Goal: Task Accomplishment & Management: Use online tool/utility

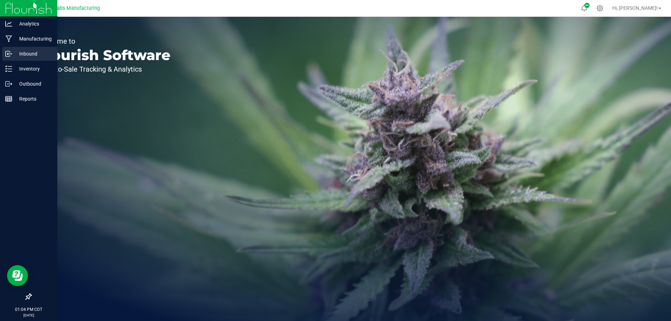
click at [20, 54] on p "Inbound" at bounding box center [33, 54] width 42 height 8
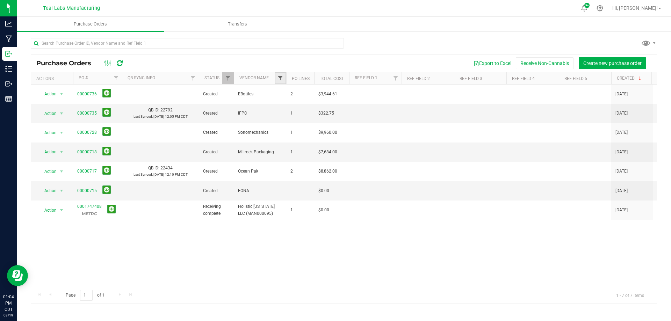
click at [280, 80] on span "Filter" at bounding box center [280, 78] width 6 height 6
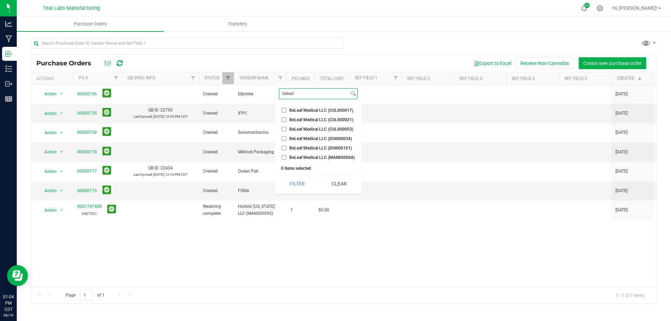
type input "beleaf"
click at [297, 108] on span "BeLeaf Medical LLC (CUL000017)" at bounding box center [321, 110] width 64 height 4
click at [286, 108] on input "BeLeaf Medical LLC (CUL000017)" at bounding box center [284, 110] width 5 height 5
checkbox input "true"
click at [296, 121] on span "BeLeaf Medical LLC (CUL000021)" at bounding box center [321, 120] width 64 height 4
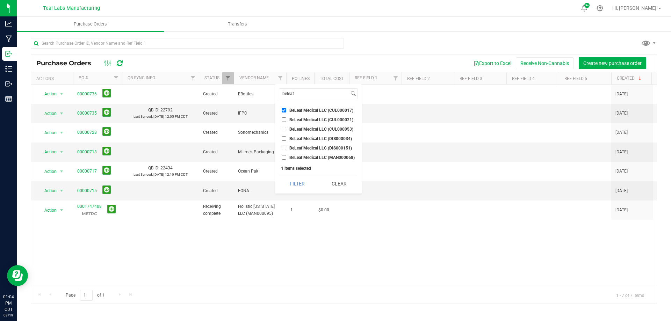
click at [286, 121] on input "BeLeaf Medical LLC (CUL000021)" at bounding box center [284, 119] width 5 height 5
checkbox input "true"
click at [298, 128] on span "BeLeaf Medical LLC (CUL000053)" at bounding box center [321, 129] width 64 height 4
click at [286, 128] on input "BeLeaf Medical LLC (CUL000053)" at bounding box center [284, 129] width 5 height 5
checkbox input "true"
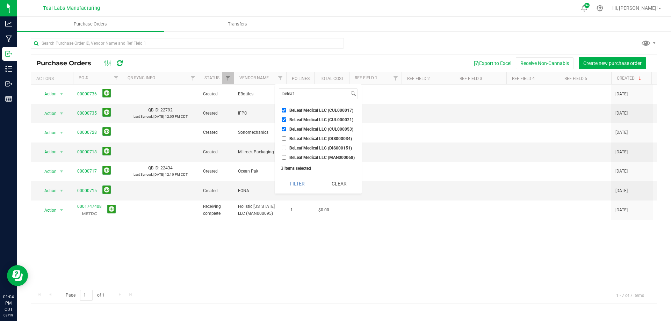
click at [309, 160] on span "BeLeaf Medical LLC (MAN000068)" at bounding box center [321, 157] width 65 height 4
click at [286, 160] on input "BeLeaf Medical LLC (MAN000068)" at bounding box center [284, 157] width 5 height 5
checkbox input "true"
click at [297, 181] on button "Filter" at bounding box center [297, 183] width 37 height 15
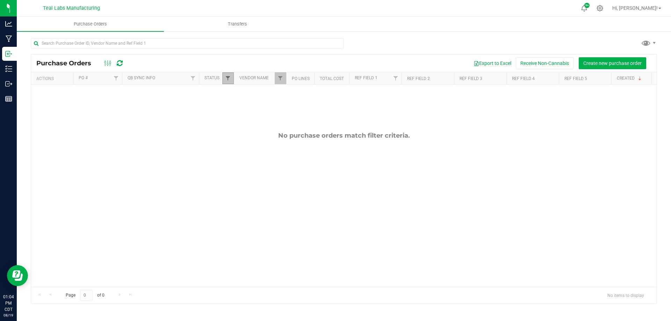
click at [227, 79] on span "Filter" at bounding box center [228, 78] width 6 height 6
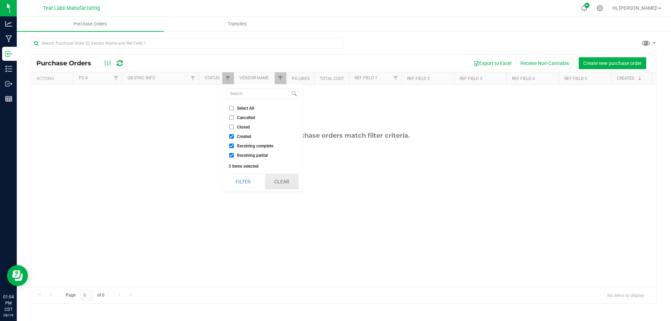
click at [282, 183] on button "Clear" at bounding box center [282, 181] width 34 height 15
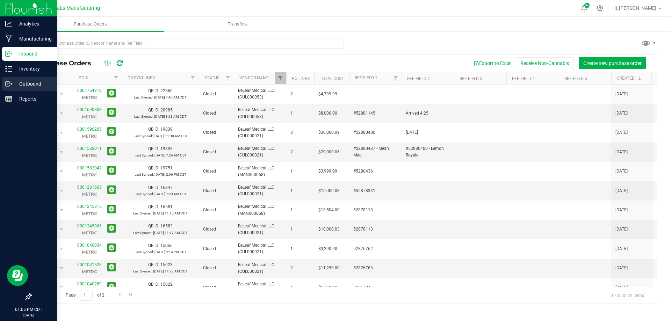
click at [15, 82] on p "Outbound" at bounding box center [33, 84] width 42 height 8
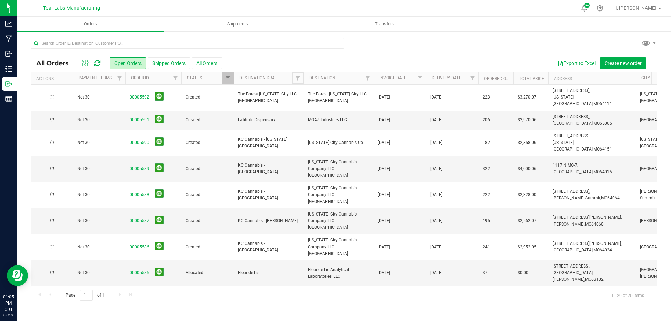
click at [298, 78] on span "Filter" at bounding box center [298, 78] width 6 height 6
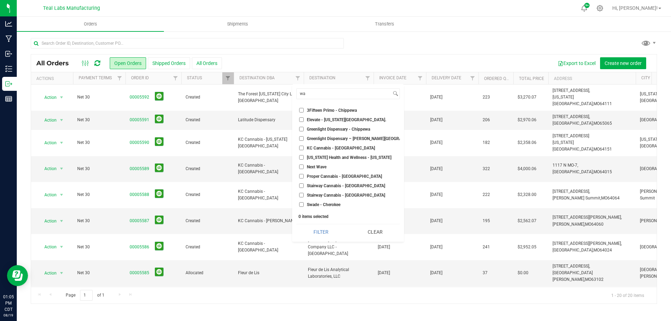
type input "w"
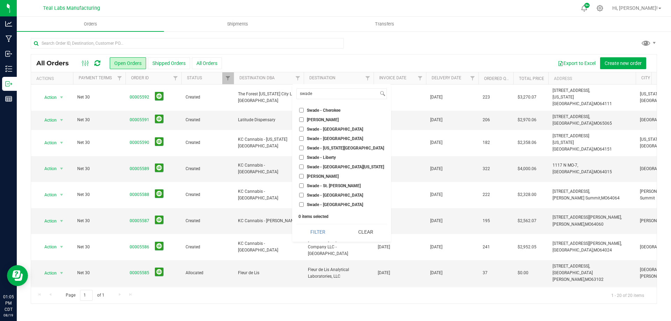
type input "swade"
click at [325, 111] on span "Swade - Cherokee" at bounding box center [324, 110] width 34 height 4
click at [304, 111] on input "Swade - Cherokee" at bounding box center [301, 110] width 5 height 5
checkbox input "true"
click at [324, 116] on li "[PERSON_NAME]" at bounding box center [341, 119] width 90 height 7
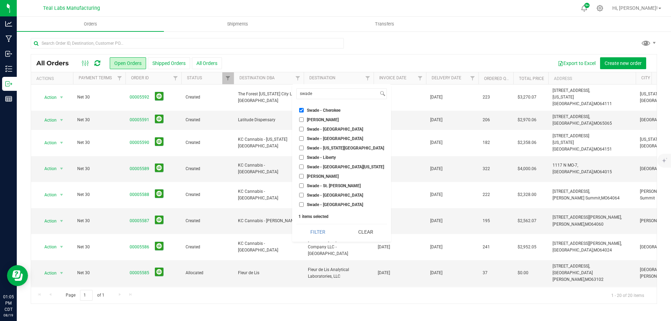
click at [320, 126] on li "Swade - [GEOGRAPHIC_DATA]" at bounding box center [341, 128] width 90 height 7
click at [320, 119] on span "[PERSON_NAME]" at bounding box center [323, 120] width 32 height 4
click at [304, 119] on input "[PERSON_NAME]" at bounding box center [301, 119] width 5 height 5
checkbox input "true"
click at [318, 131] on span "Swade - [GEOGRAPHIC_DATA]" at bounding box center [335, 129] width 56 height 4
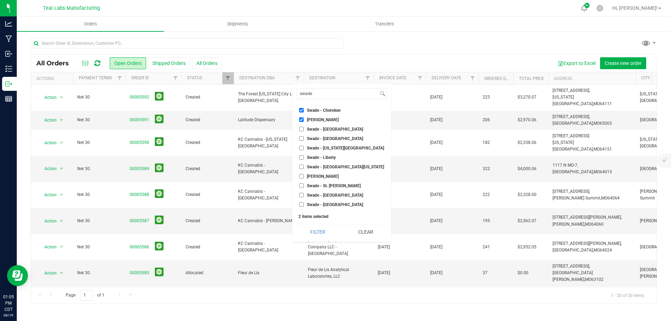
click at [304, 131] on input "Swade - [GEOGRAPHIC_DATA]" at bounding box center [301, 129] width 5 height 5
checkbox input "true"
click at [316, 140] on span "Swade - [GEOGRAPHIC_DATA]" at bounding box center [335, 139] width 56 height 4
click at [304, 140] on input "Swade - [GEOGRAPHIC_DATA]" at bounding box center [301, 138] width 5 height 5
checkbox input "true"
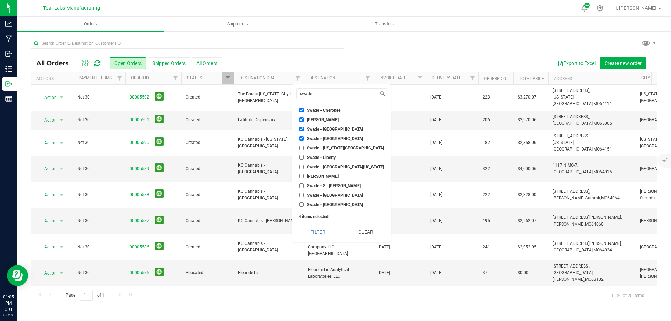
click at [315, 146] on span "Swade - [US_STATE][GEOGRAPHIC_DATA]" at bounding box center [345, 148] width 77 height 4
click at [304, 146] on input "Swade - [US_STATE][GEOGRAPHIC_DATA]" at bounding box center [301, 148] width 5 height 5
checkbox input "true"
click at [313, 156] on span "Swade - Liberty" at bounding box center [321, 157] width 29 height 4
click at [304, 156] on input "Swade - Liberty" at bounding box center [301, 157] width 5 height 5
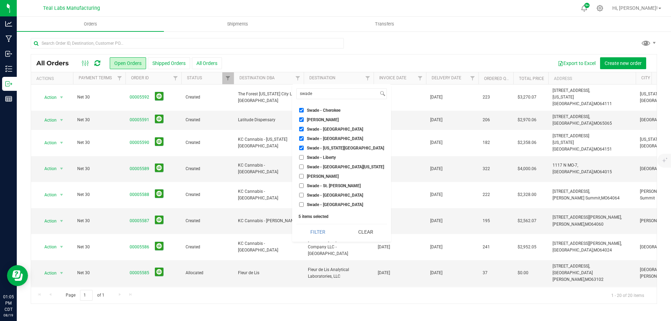
checkbox input "true"
click at [317, 166] on span "Swade - [GEOGRAPHIC_DATA][US_STATE]" at bounding box center [345, 167] width 77 height 4
click at [304, 166] on input "Swade - [GEOGRAPHIC_DATA][US_STATE]" at bounding box center [301, 167] width 5 height 5
checkbox input "true"
click at [319, 178] on span "[PERSON_NAME]" at bounding box center [323, 176] width 32 height 4
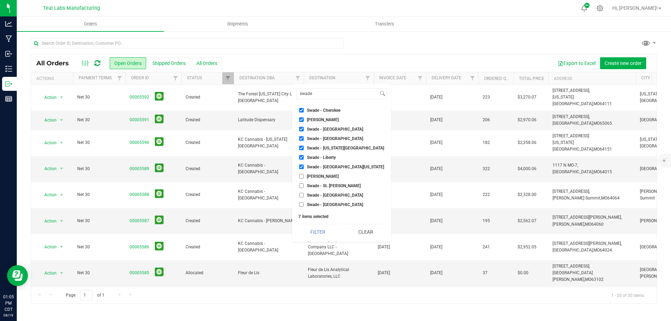
click at [304, 178] on input "[PERSON_NAME]" at bounding box center [301, 176] width 5 height 5
checkbox input "true"
click at [318, 188] on span "Swade - St. [PERSON_NAME]" at bounding box center [334, 186] width 54 height 4
click at [304, 188] on input "Swade - St. [PERSON_NAME]" at bounding box center [301, 185] width 5 height 5
checkbox input "true"
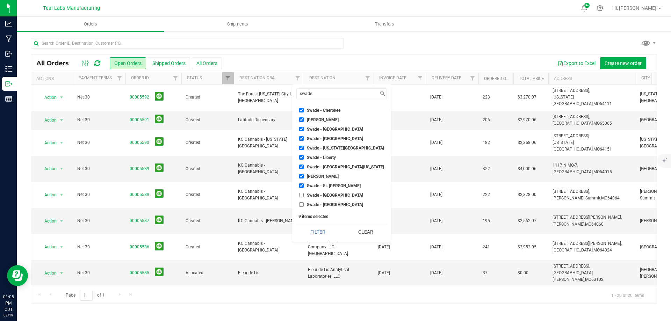
click at [315, 198] on li "Swade - [GEOGRAPHIC_DATA]" at bounding box center [341, 194] width 90 height 7
click at [316, 206] on span "Swade - [GEOGRAPHIC_DATA]" at bounding box center [335, 205] width 56 height 4
click at [304, 206] on input "Swade - [GEOGRAPHIC_DATA]" at bounding box center [301, 204] width 5 height 5
checkbox input "true"
click at [315, 198] on li "Swade - [GEOGRAPHIC_DATA]" at bounding box center [341, 194] width 90 height 7
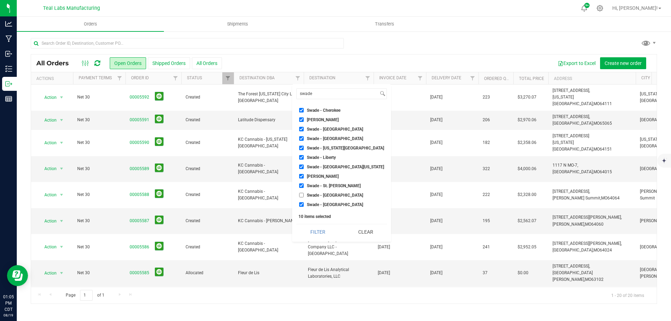
click at [315, 196] on span "Swade - [GEOGRAPHIC_DATA]" at bounding box center [335, 195] width 56 height 4
click at [304, 196] on input "Swade - [GEOGRAPHIC_DATA]" at bounding box center [301, 195] width 5 height 5
checkbox input "true"
click at [324, 205] on span "Swade- [GEOGRAPHIC_DATA]" at bounding box center [334, 206] width 55 height 4
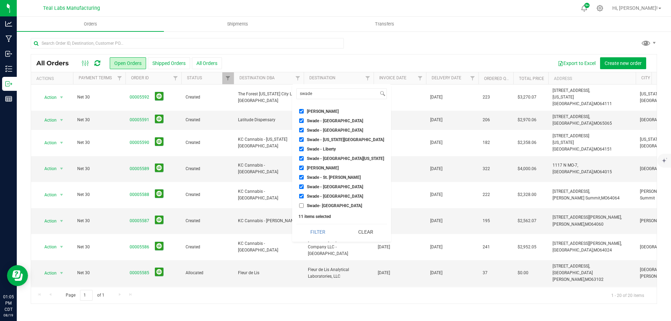
click at [304, 205] on input "Swade- [GEOGRAPHIC_DATA]" at bounding box center [301, 205] width 5 height 5
checkbox input "true"
click at [317, 229] on button "Filter" at bounding box center [317, 231] width 43 height 15
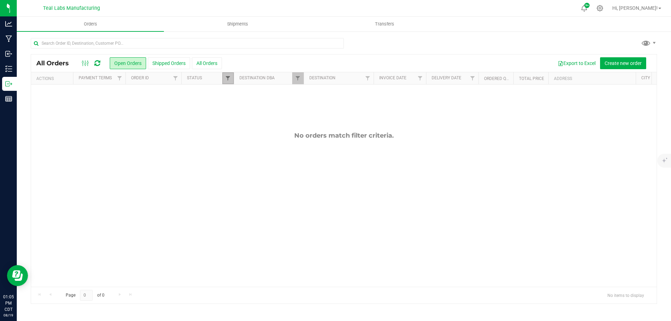
click at [226, 76] on span "Filter" at bounding box center [228, 78] width 6 height 6
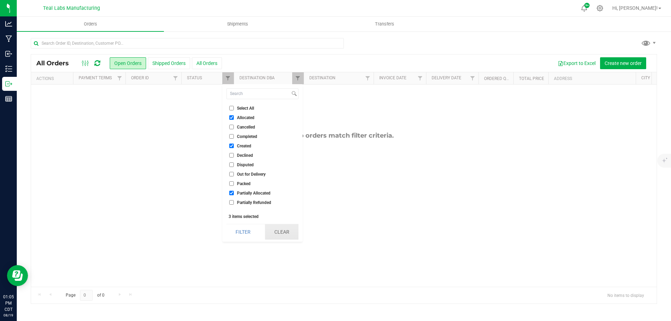
click at [284, 235] on button "Clear" at bounding box center [282, 231] width 34 height 15
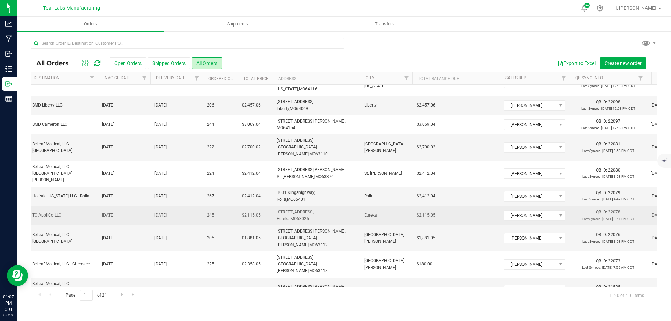
scroll to position [70, 276]
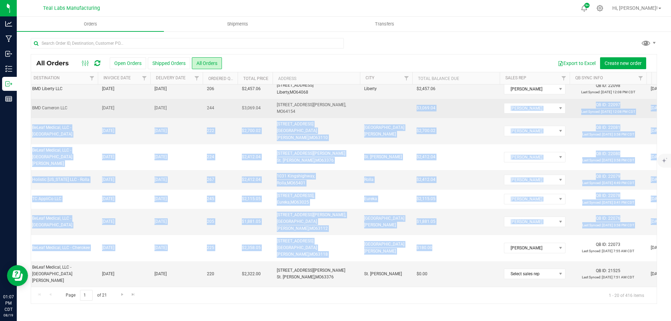
drag, startPoint x: 432, startPoint y: 217, endPoint x: 418, endPoint y: 97, distance: 120.3
click at [418, 97] on tbody "Action Action Clone order Mark as fully paid Order audit log Print COAs (single…" at bounding box center [287, 242] width 1065 height 454
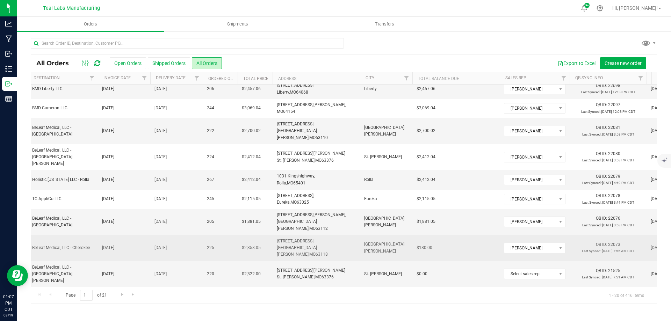
click at [453, 235] on td "$180.00" at bounding box center [455, 248] width 87 height 26
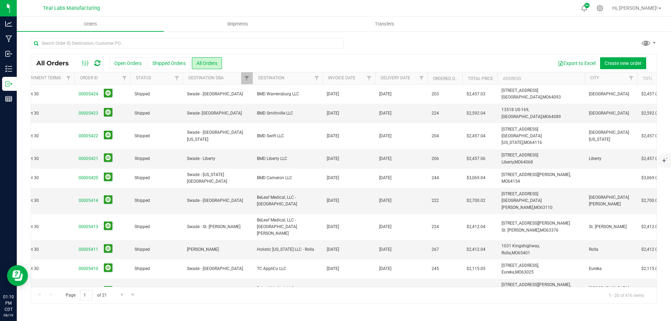
scroll to position [0, 0]
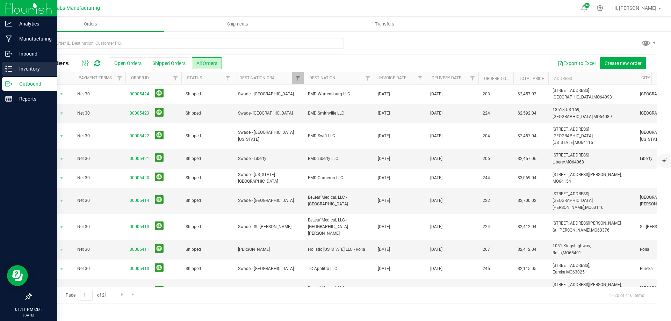
click at [14, 68] on p "Inventory" at bounding box center [33, 69] width 42 height 8
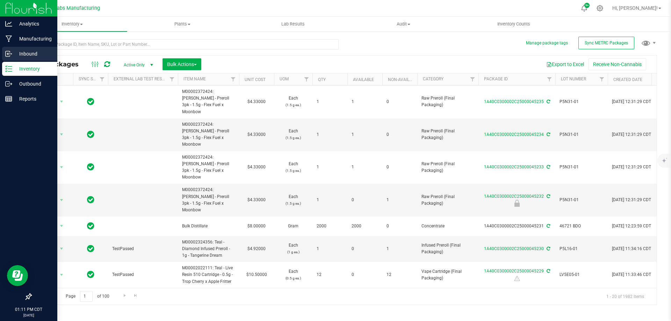
drag, startPoint x: 24, startPoint y: 55, endPoint x: 32, endPoint y: 54, distance: 8.4
click at [24, 55] on p "Inbound" at bounding box center [33, 54] width 42 height 8
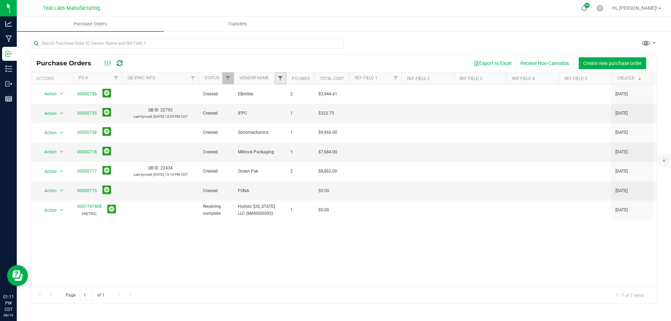
click at [281, 77] on span "Filter" at bounding box center [280, 78] width 6 height 6
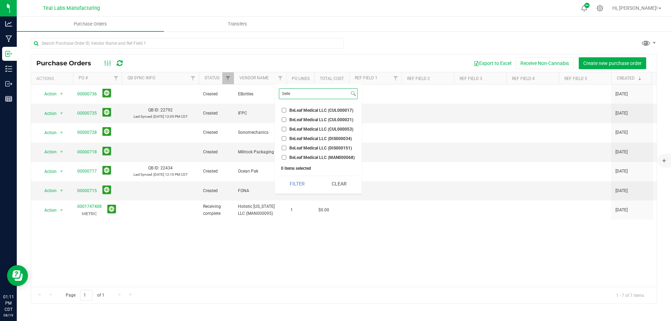
type input "bele"
click at [297, 109] on span "BeLeaf Medical LLC (CUL000017)" at bounding box center [321, 110] width 64 height 4
click at [286, 109] on input "BeLeaf Medical LLC (CUL000017)" at bounding box center [284, 110] width 5 height 5
checkbox input "true"
click at [301, 118] on span "BeLeaf Medical LLC (CUL000021)" at bounding box center [321, 120] width 64 height 4
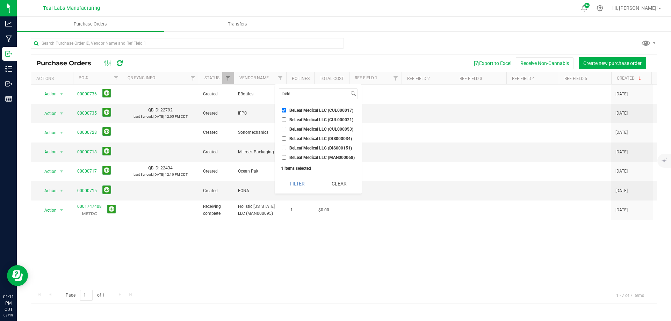
click at [286, 118] on input "BeLeaf Medical LLC (CUL000021)" at bounding box center [284, 119] width 5 height 5
checkbox input "true"
click at [305, 127] on span "BeLeaf Medical LLC (CUL000053)" at bounding box center [321, 129] width 64 height 4
click at [286, 127] on input "BeLeaf Medical LLC (CUL000053)" at bounding box center [284, 129] width 5 height 5
checkbox input "true"
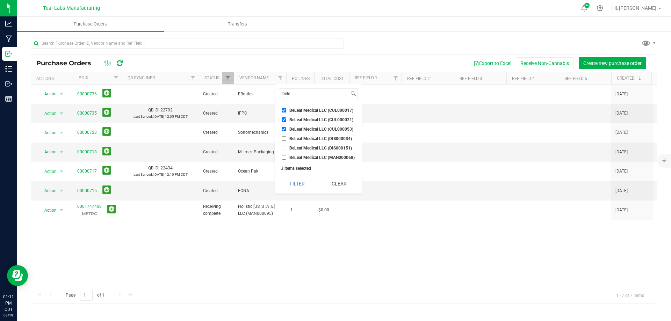
click at [288, 158] on label "BeLeaf Medical LLC (MAN000068)" at bounding box center [318, 157] width 73 height 5
click at [286, 158] on input "BeLeaf Medical LLC (MAN000068)" at bounding box center [284, 157] width 5 height 5
checkbox input "true"
click at [302, 183] on button "Filter" at bounding box center [297, 183] width 37 height 15
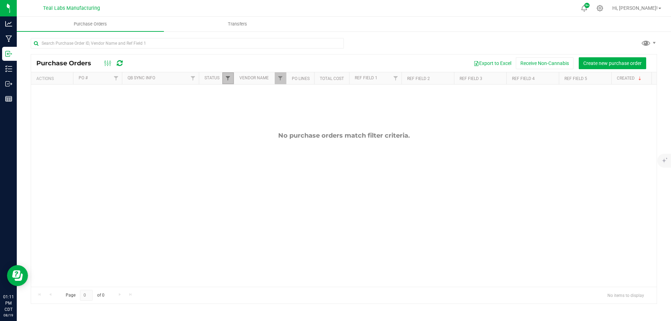
click at [226, 80] on span "Filter" at bounding box center [228, 78] width 6 height 6
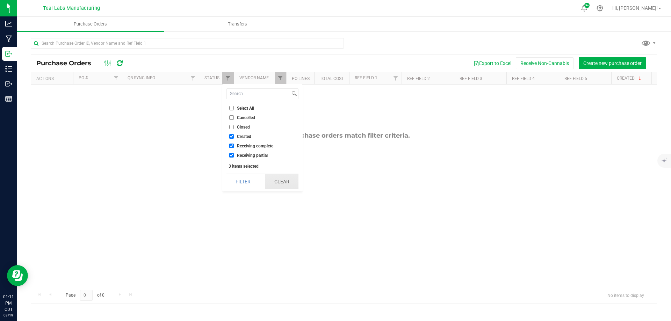
click at [284, 185] on button "Clear" at bounding box center [282, 181] width 34 height 15
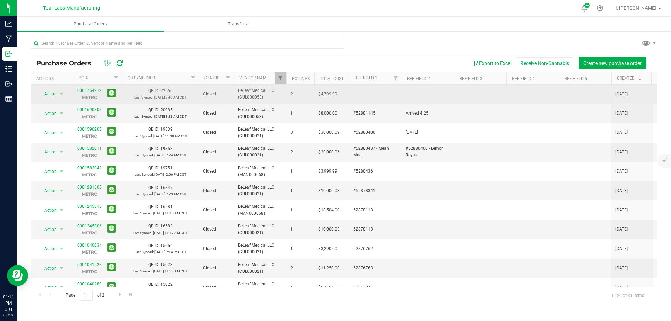
click at [89, 90] on link "0001754212" at bounding box center [89, 90] width 24 height 5
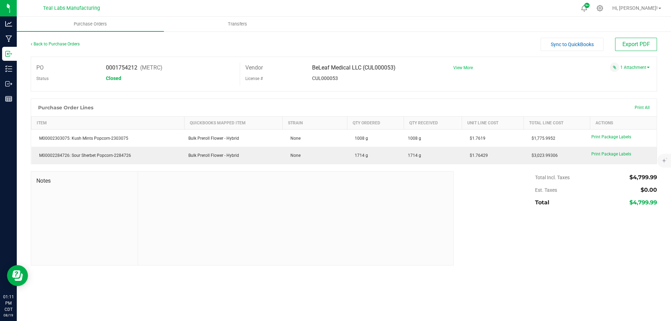
drag, startPoint x: 467, startPoint y: 65, endPoint x: 464, endPoint y: 72, distance: 6.9
click at [467, 65] on span "View More" at bounding box center [463, 67] width 20 height 5
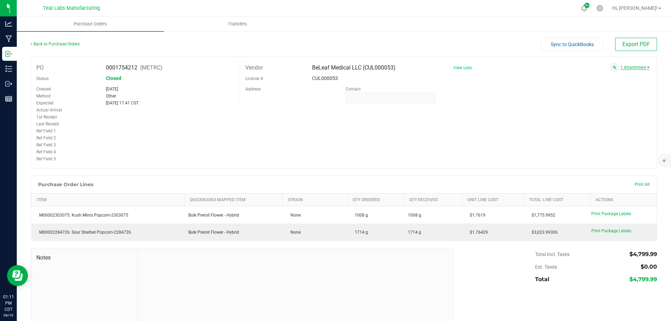
click at [624, 68] on link "1 Attachment" at bounding box center [634, 67] width 29 height 5
click at [594, 76] on span "07162025 - BeLeaf Medical.pdf" at bounding box center [611, 76] width 53 height 5
click at [384, 160] on div "PO 0001754212 (METRC) Status Closed Created [DATE] Method Other Expected [DATE]…" at bounding box center [344, 113] width 626 height 112
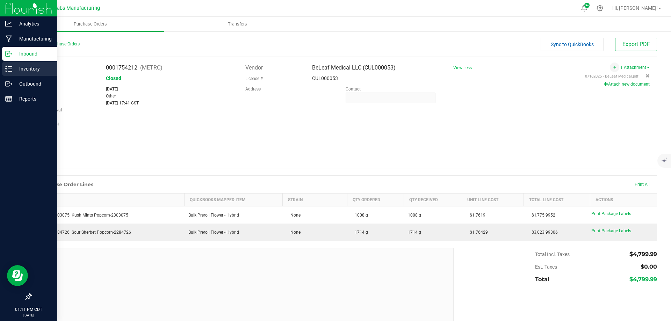
click at [23, 72] on p "Inventory" at bounding box center [33, 69] width 42 height 8
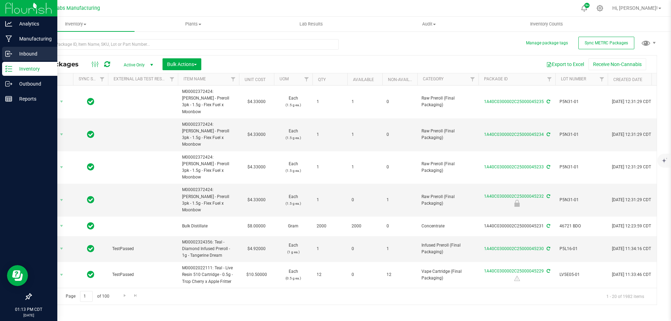
click at [7, 54] on icon at bounding box center [8, 53] width 7 height 7
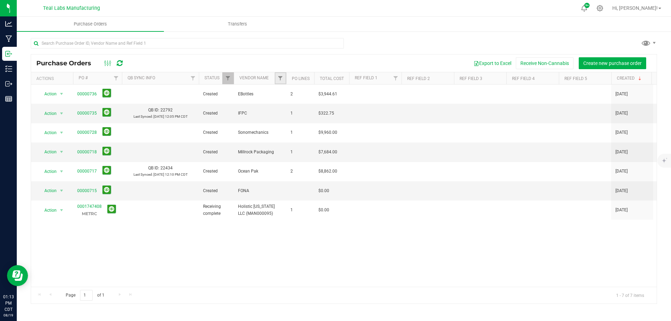
click at [276, 77] on link "Filter" at bounding box center [281, 78] width 12 height 12
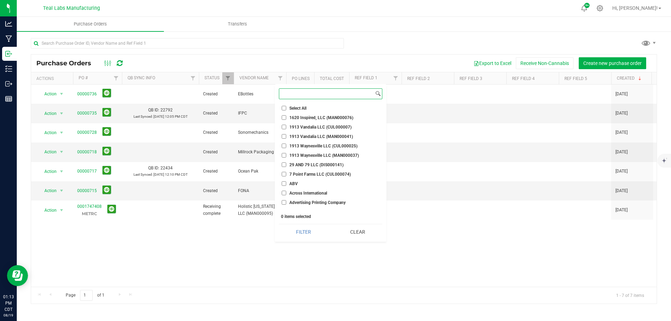
click at [287, 95] on input at bounding box center [326, 94] width 95 height 10
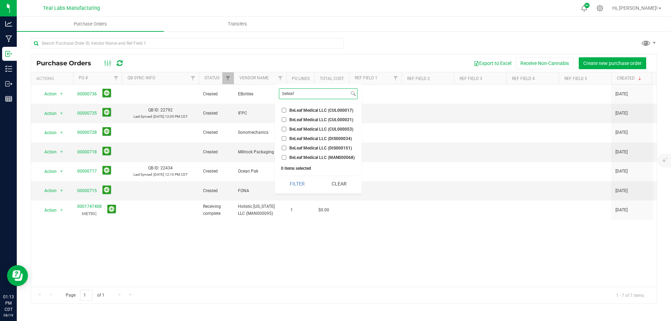
type input "beleaf"
drag, startPoint x: 308, startPoint y: 108, endPoint x: 306, endPoint y: 112, distance: 5.5
click at [306, 112] on span "BeLeaf Medical LLC (CUL000017)" at bounding box center [321, 110] width 64 height 4
click at [304, 121] on span "BeLeaf Medical LLC (CUL000021)" at bounding box center [321, 120] width 64 height 4
click at [286, 121] on input "BeLeaf Medical LLC (CUL000021)" at bounding box center [284, 119] width 5 height 5
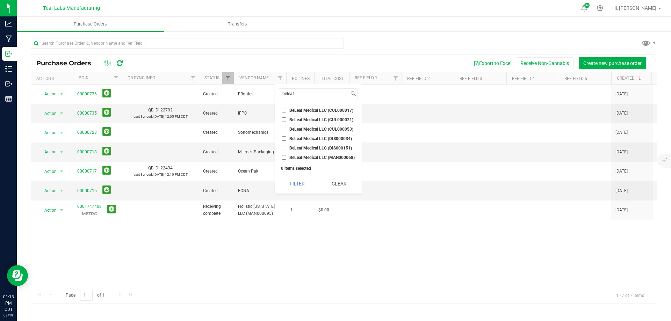
checkbox input "true"
click at [305, 108] on span "BeLeaf Medical LLC (CUL000017)" at bounding box center [321, 110] width 64 height 4
click at [286, 108] on input "BeLeaf Medical LLC (CUL000017)" at bounding box center [284, 110] width 5 height 5
checkbox input "true"
click at [301, 128] on span "BeLeaf Medical LLC (CUL000053)" at bounding box center [321, 129] width 64 height 4
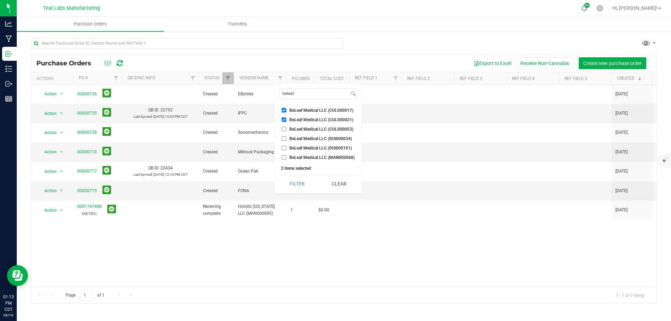
click at [286, 128] on input "BeLeaf Medical LLC (CUL000053)" at bounding box center [284, 129] width 5 height 5
checkbox input "true"
click at [304, 157] on span "BeLeaf Medical LLC (MAN000068)" at bounding box center [321, 157] width 65 height 4
click at [286, 157] on input "BeLeaf Medical LLC (MAN000068)" at bounding box center [284, 157] width 5 height 5
checkbox input "true"
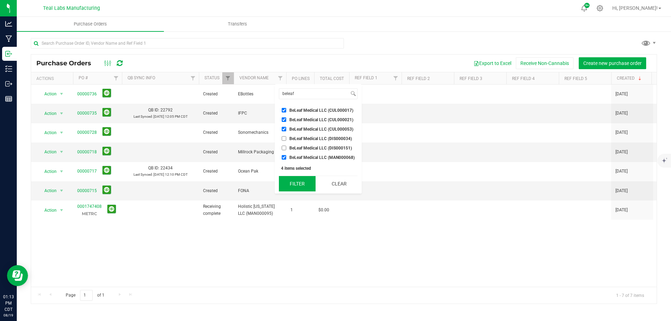
click at [294, 182] on button "Filter" at bounding box center [297, 183] width 37 height 15
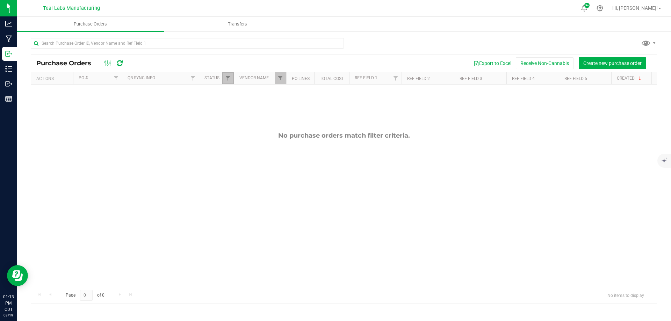
click at [224, 77] on link "Filter" at bounding box center [228, 78] width 12 height 12
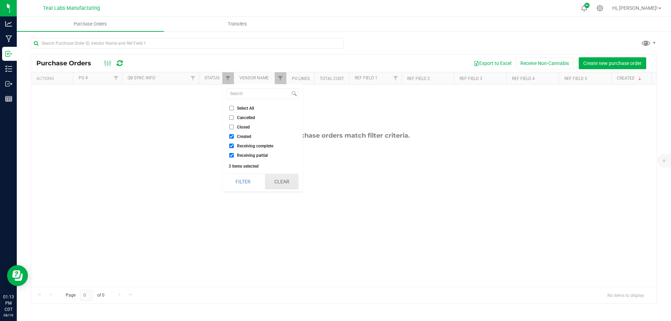
click at [292, 178] on button "Clear" at bounding box center [282, 181] width 34 height 15
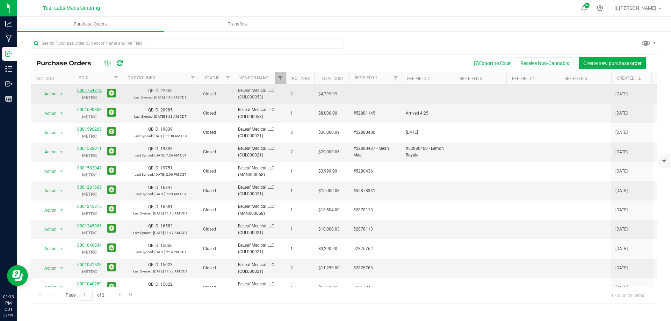
click at [99, 90] on link "0001754212" at bounding box center [89, 90] width 24 height 5
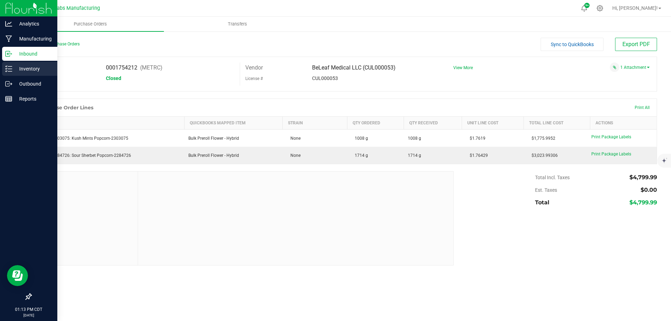
click at [15, 72] on p "Inventory" at bounding box center [33, 69] width 42 height 8
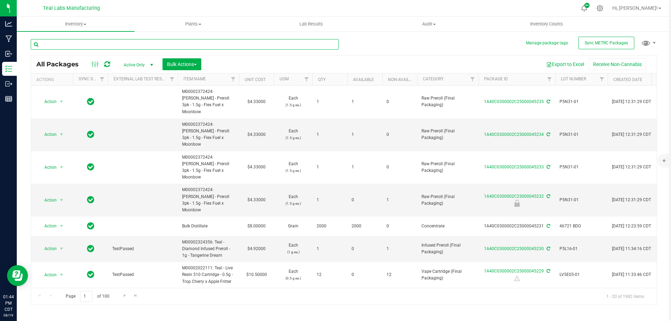
click at [148, 46] on input "text" at bounding box center [185, 44] width 308 height 10
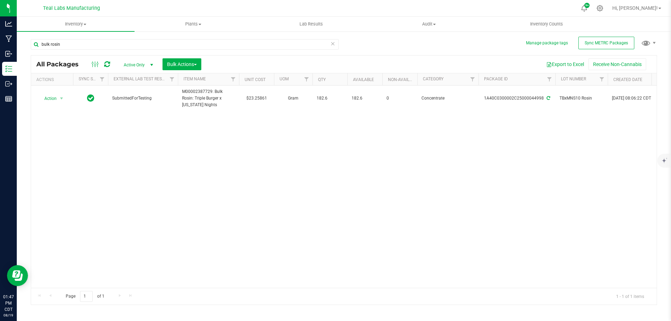
click at [670, 96] on div "Manage package tags Sync METRC Packages bulk rosin All Packages Active Only Act…" at bounding box center [344, 137] width 654 height 213
click at [136, 38] on div "bulk rosin" at bounding box center [187, 44] width 313 height 22
click at [205, 48] on input "bulk rosin" at bounding box center [185, 44] width 308 height 10
click at [204, 48] on input "bulk rosin" at bounding box center [185, 44] width 308 height 10
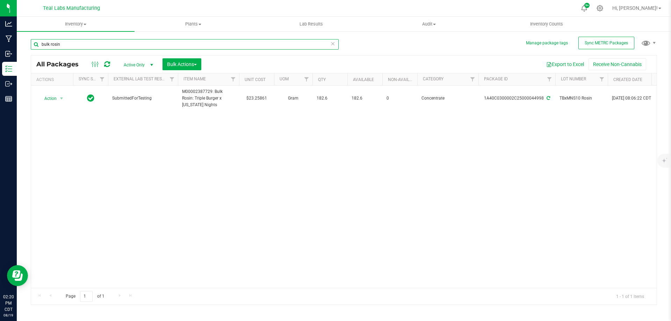
click at [204, 48] on input "bulk rosin" at bounding box center [185, 44] width 308 height 10
type input "sour blue rasp"
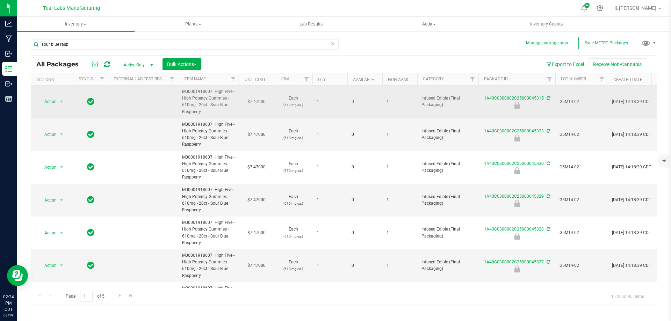
click at [203, 90] on span "M00001918607: High Five - High Potency Gummies - 610mg - 20ct - Sour Blue Raspb…" at bounding box center [208, 101] width 53 height 27
copy span "M00001918607"
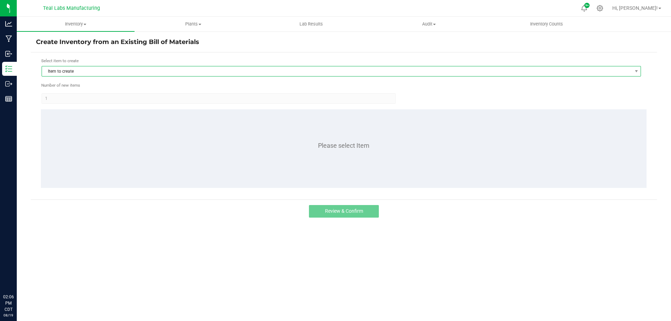
click at [122, 70] on span "Item to create" at bounding box center [337, 71] width 590 height 10
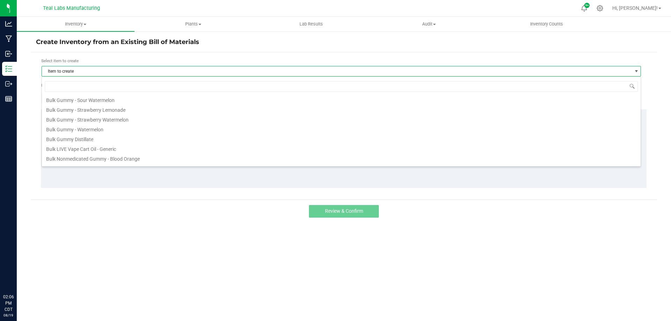
scroll to position [70, 0]
click at [123, 121] on li "Bulk Gummy - Strawberry Watermelon" at bounding box center [341, 119] width 598 height 10
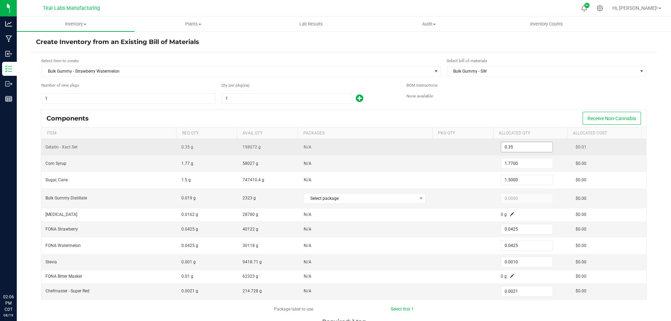
click at [524, 149] on input "0.35" at bounding box center [526, 147] width 51 height 10
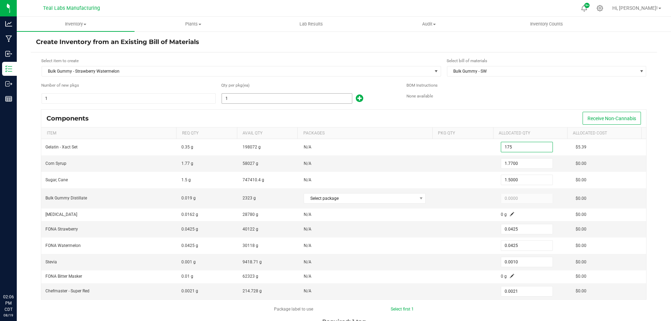
type input "175.0000"
click at [238, 102] on input "1" at bounding box center [287, 99] width 130 height 10
type input "4"
type input "1.4000"
type input "7.0800"
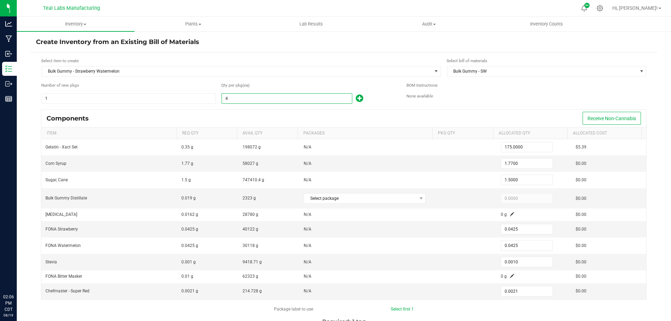
type input "6.0000"
type input "0.1700"
type input "0.0040"
type input "0.0084"
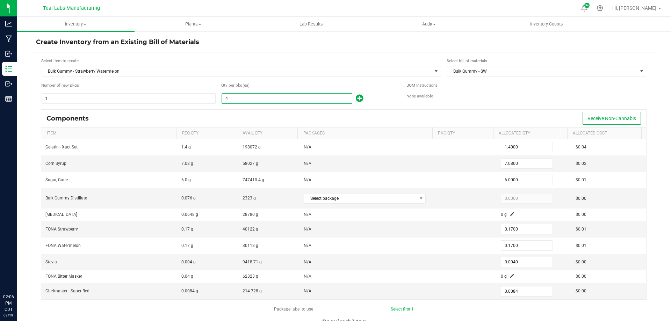
type input "45"
type input "15.7500"
type input "79.6500"
type input "67.5000"
type input "1.9125"
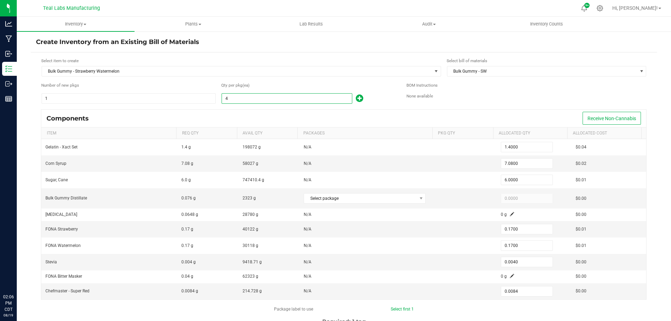
type input "1.9125"
type input "0.0450"
type input "0.0945"
type input "456"
type input "159.6000"
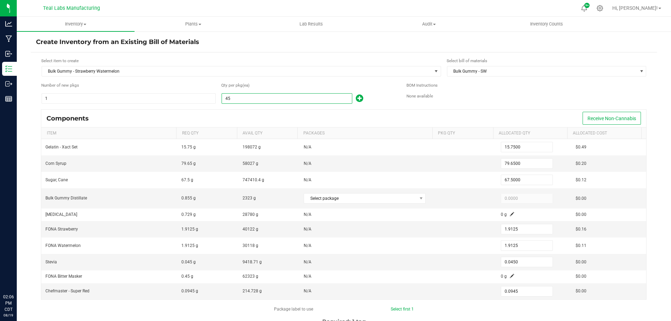
type input "807.1200"
type input "684.0000"
type input "19.3800"
type input "0.4560"
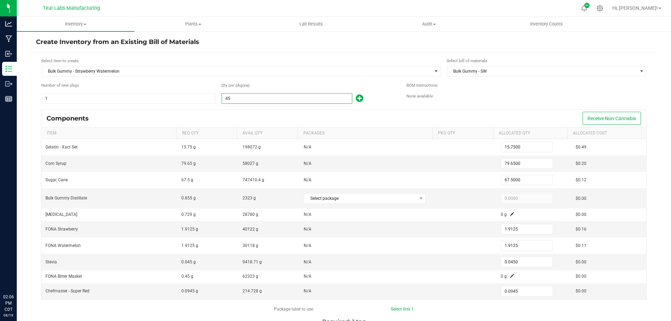
type input "0.9576"
type input "4560"
type input "1,596.0000"
type input "8,071.2000"
type input "6,840.0000"
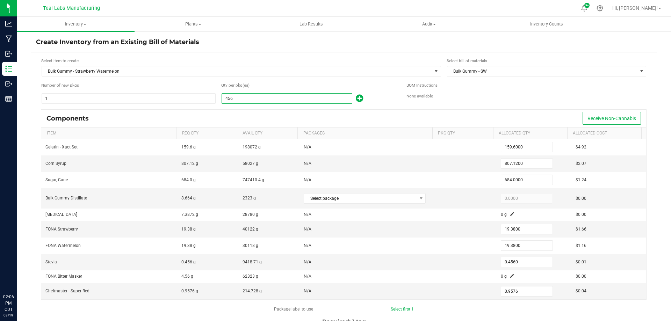
type input "193.8000"
type input "4.5600"
type input "9.5760"
click at [284, 123] on div "Components Receive Non-Cannabis" at bounding box center [343, 118] width 605 height 17
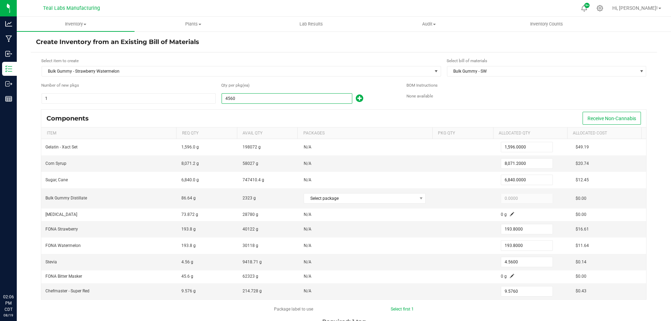
click at [239, 99] on input "4560" at bounding box center [287, 99] width 130 height 10
click at [265, 95] on input "4560" at bounding box center [287, 99] width 130 height 10
type input "456"
type input "159.6000"
type input "807.1200"
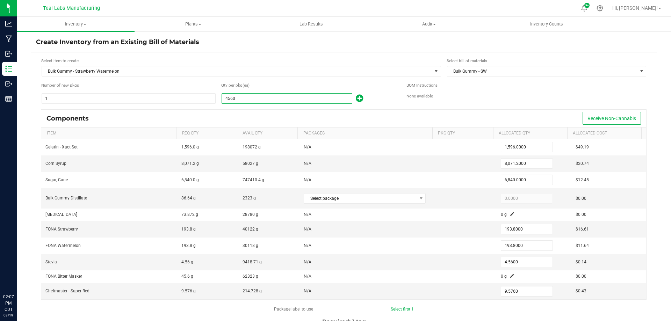
type input "684.0000"
type input "19.3800"
type input "0.4560"
type input "0.9576"
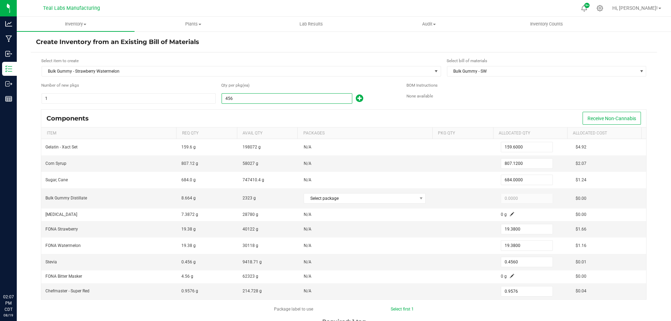
type input "45"
type input "15.7500"
type input "79.6500"
type input "67.5000"
type input "1.9125"
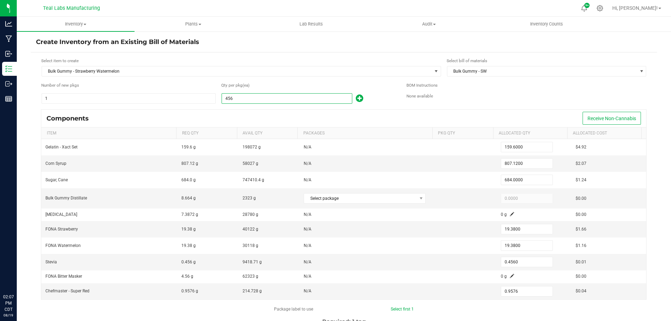
type input "1.9125"
type input "0.0450"
type input "0.0945"
type input "457"
type input "159.9500"
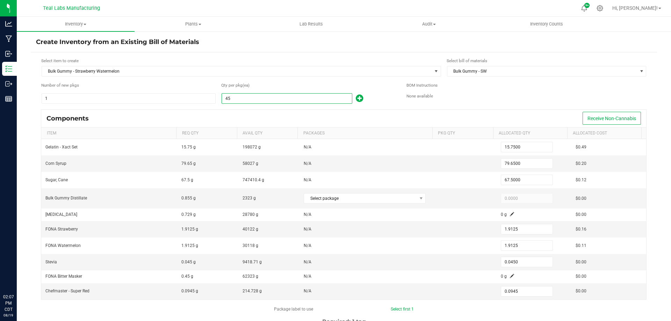
type input "808.8900"
type input "685.5000"
type input "19.4225"
type input "0.4570"
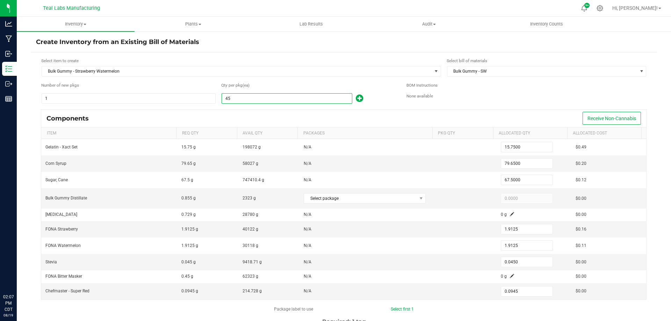
type input "0.9597"
type input "4570"
type input "1,599.5000"
type input "8,088.9000"
type input "6,855.0000"
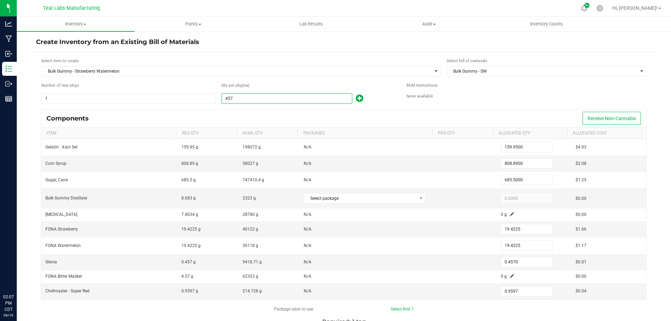
type input "194.2250"
type input "4.5700"
type input "9.5970"
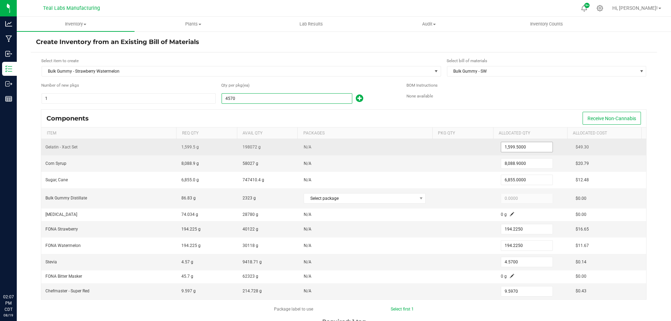
type input "4,570"
click at [530, 145] on input "1599.5" at bounding box center [526, 147] width 51 height 10
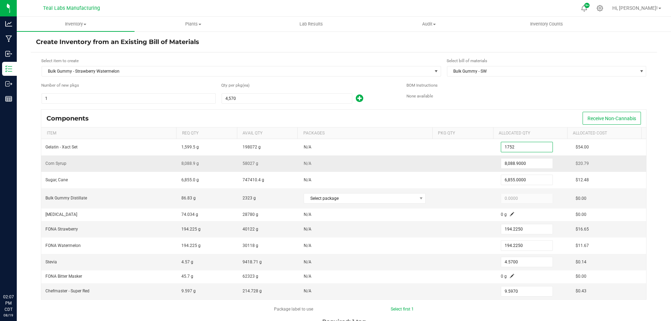
type input "1,752.0000"
click at [540, 170] on td "8,088.9000" at bounding box center [533, 163] width 75 height 16
click at [537, 165] on input "8088.9" at bounding box center [526, 164] width 51 height 10
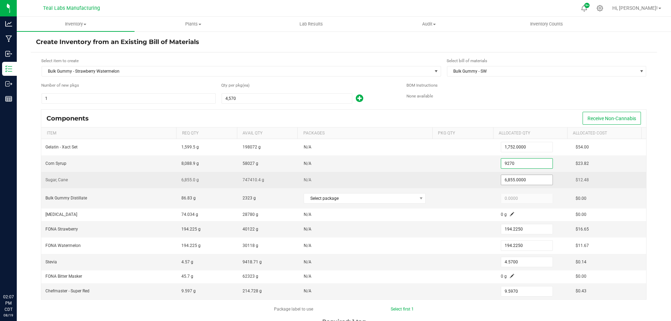
type input "9,270.0000"
click at [538, 183] on input "6855" at bounding box center [526, 180] width 51 height 10
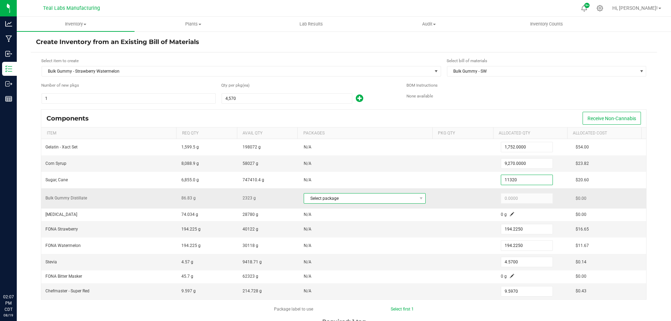
type input "11,320.0000"
click at [358, 196] on span "Select package" at bounding box center [360, 199] width 112 height 10
click at [361, 228] on li "1A40C0300002C25000043112 (Gummy Disty)" at bounding box center [365, 227] width 132 height 10
click at [528, 202] on input "86.83" at bounding box center [526, 199] width 51 height 10
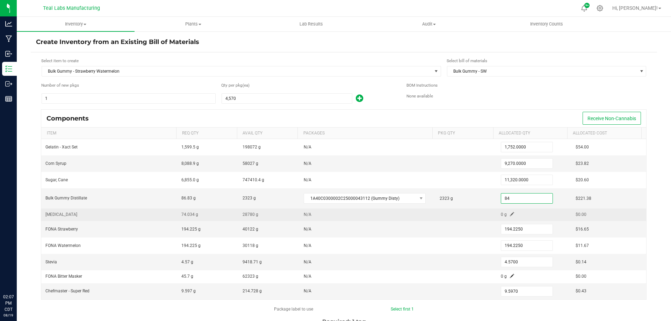
type input "84.0000"
click at [510, 214] on span at bounding box center [512, 214] width 4 height 4
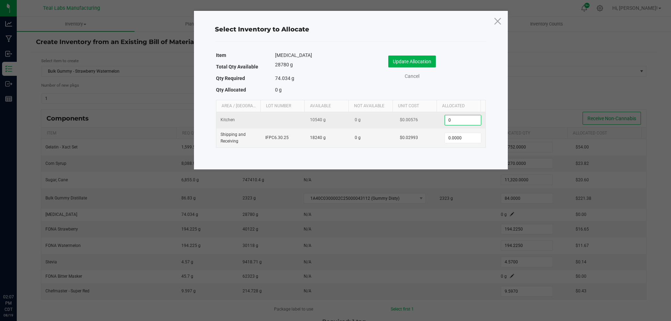
click at [470, 122] on input "0" at bounding box center [463, 120] width 36 height 10
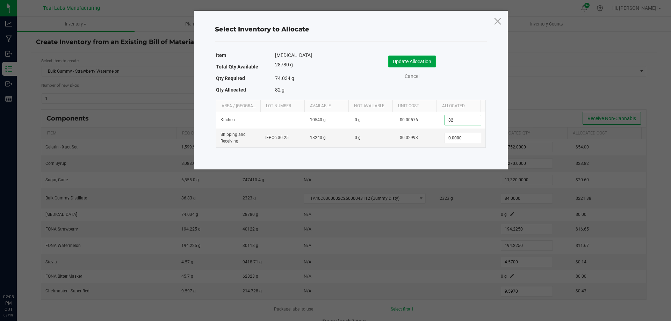
type input "82.0000"
click at [409, 64] on button "Update Allocation" at bounding box center [412, 62] width 48 height 12
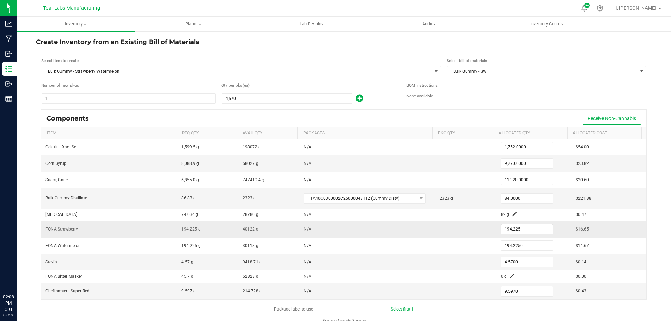
click at [522, 231] on input "194.225" at bounding box center [526, 229] width 51 height 10
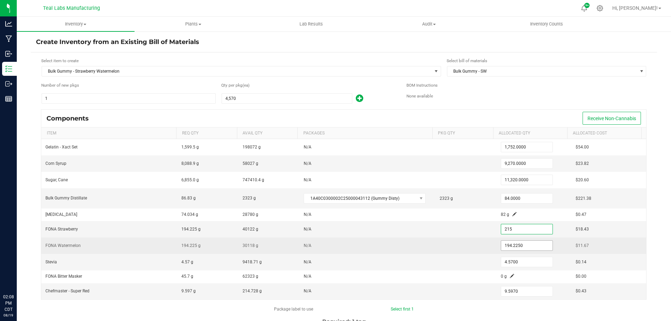
type input "215.0000"
click at [544, 245] on input "194.225" at bounding box center [526, 246] width 51 height 10
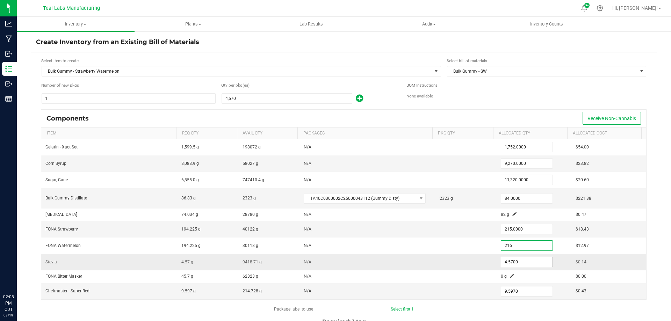
type input "216.0000"
click at [521, 261] on input "4.57" at bounding box center [526, 262] width 51 height 10
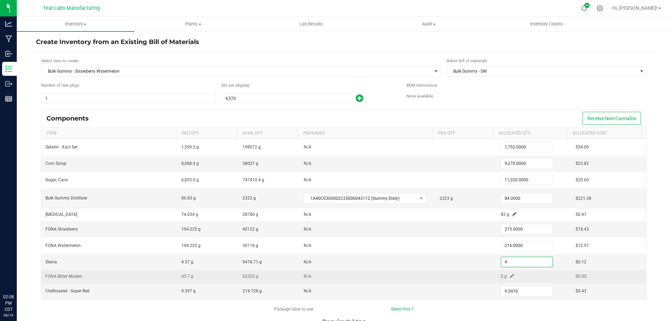
type input "4.0000"
click at [510, 275] on span at bounding box center [512, 276] width 4 height 4
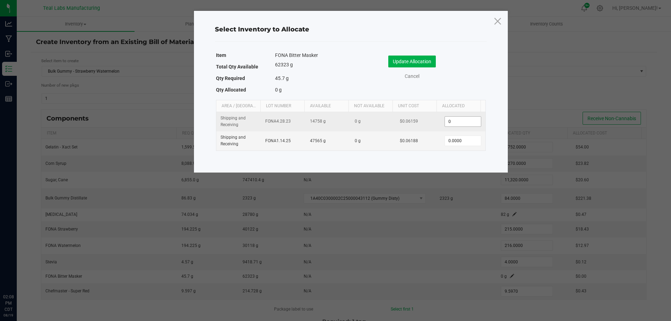
click at [456, 121] on input "0" at bounding box center [463, 122] width 36 height 10
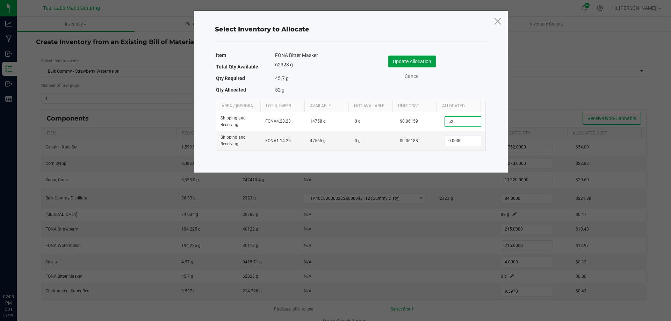
type input "52.0000"
click at [410, 61] on button "Update Allocation" at bounding box center [412, 62] width 48 height 12
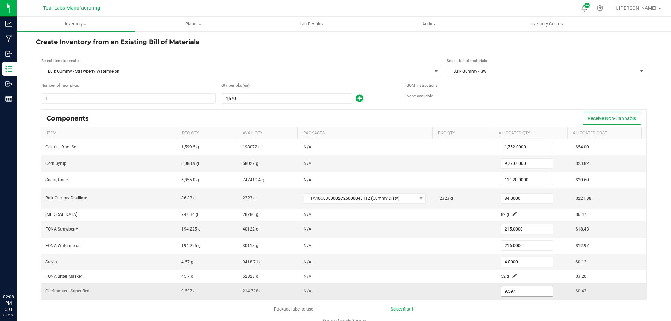
click at [521, 292] on input "9.597" at bounding box center [526, 291] width 51 height 10
type input "10.8000"
click at [651, 271] on div "Inventory All packages All inventory Waste log Create inventory Plants All plan…" at bounding box center [344, 169] width 654 height 304
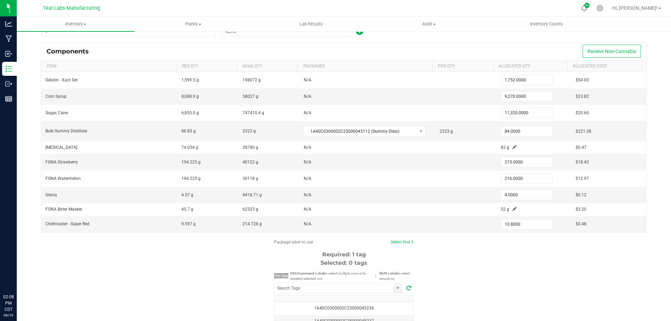
scroll to position [70, 0]
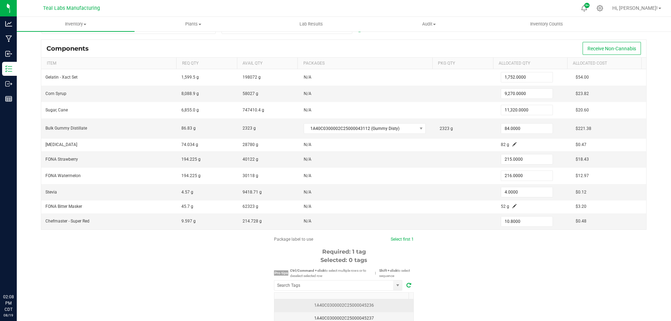
click at [355, 308] on div "1A40C0300002C25000045236" at bounding box center [343, 305] width 131 height 7
click at [513, 267] on div "Package label to use Select first 1 Clear selected Required: 1 tag Selected: 1 …" at bounding box center [344, 302] width 626 height 133
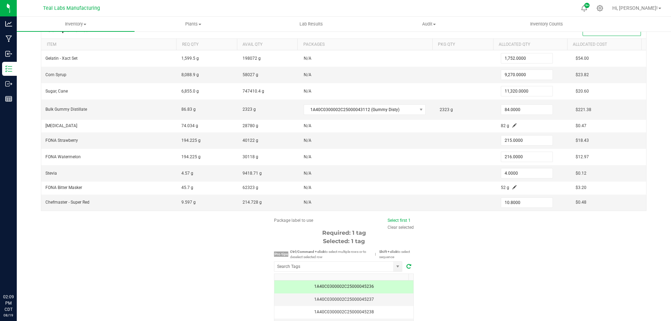
scroll to position [105, 0]
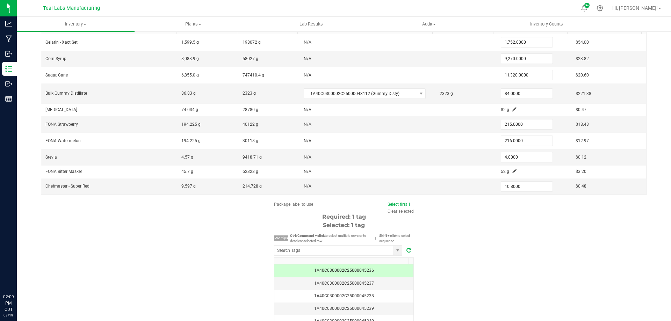
click at [482, 257] on div "Package label to use Select first 1 Clear selected Required: 1 tag Selected: 1 …" at bounding box center [344, 267] width 626 height 133
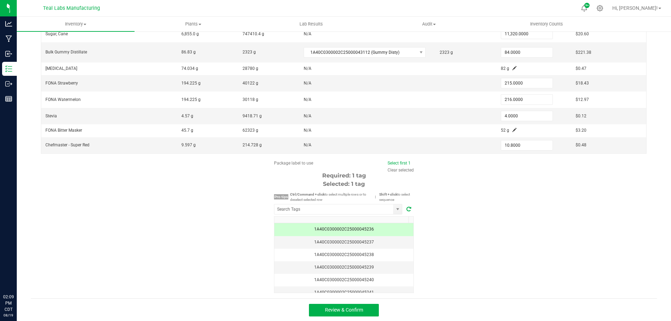
scroll to position [147, 0]
click at [349, 312] on span "Review & Confirm" at bounding box center [344, 309] width 38 height 6
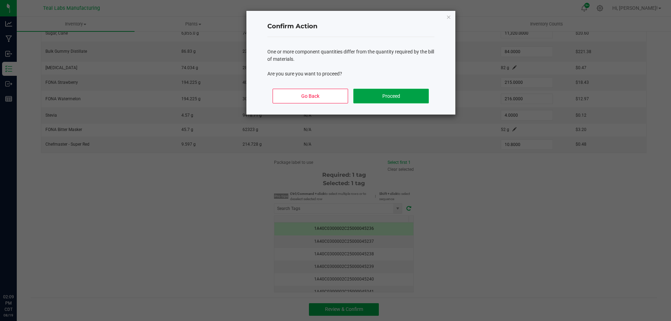
click at [415, 91] on button "Proceed" at bounding box center [390, 96] width 75 height 15
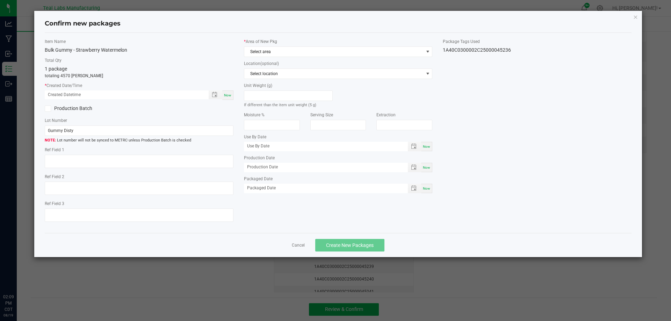
click at [227, 96] on span "Now" at bounding box center [227, 95] width 7 height 4
type input "08/19/2025 02:09 PM"
click at [48, 109] on icon at bounding box center [47, 109] width 5 height 0
click at [0, 0] on input "Production Batch" at bounding box center [0, 0] width 0 height 0
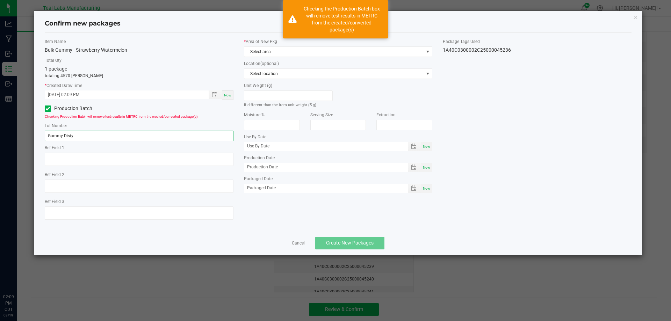
click at [80, 133] on input "Gummy Disty" at bounding box center [139, 136] width 189 height 10
click at [80, 134] on input "Gummy Disty" at bounding box center [139, 136] width 189 height 10
click at [96, 133] on input "Gummy Disty" at bounding box center [139, 136] width 189 height 10
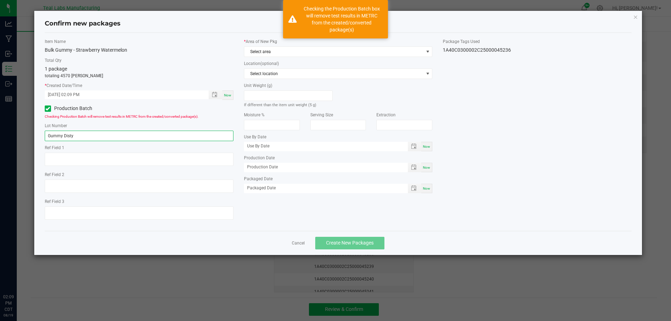
click at [96, 133] on input "Gummy Disty" at bounding box center [139, 136] width 189 height 10
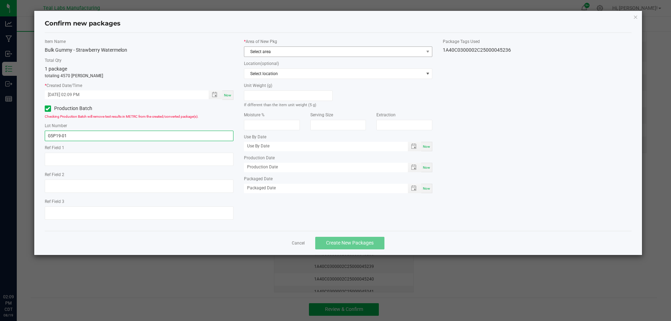
type input "G5P19-01"
click at [278, 50] on span "Select area" at bounding box center [333, 52] width 179 height 10
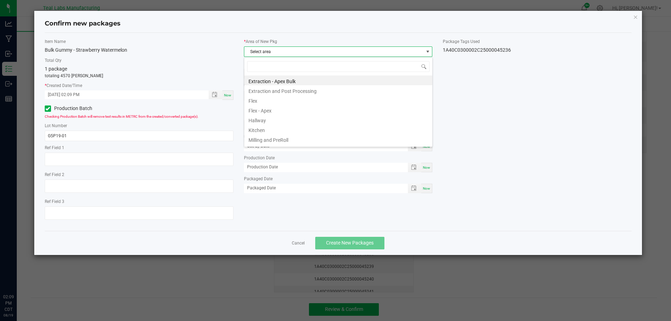
scroll to position [10, 189]
click at [265, 130] on li "Kitchen" at bounding box center [338, 129] width 188 height 10
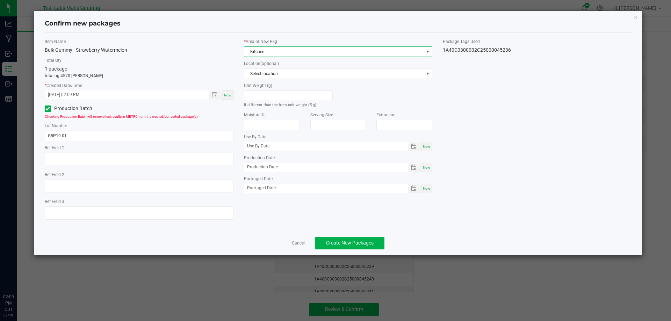
click at [532, 196] on div "Item Name Bulk Gummy - Strawberry Watermelon Total Qty 1 package totaling 4570 …" at bounding box center [337, 131] width 597 height 187
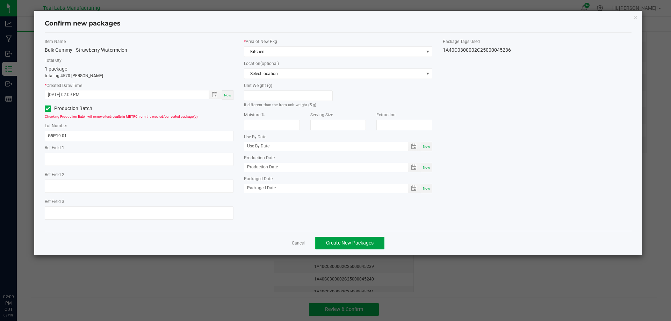
click at [357, 239] on button "Create New Packages" at bounding box center [349, 243] width 69 height 13
